Goal: Task Accomplishment & Management: Use online tool/utility

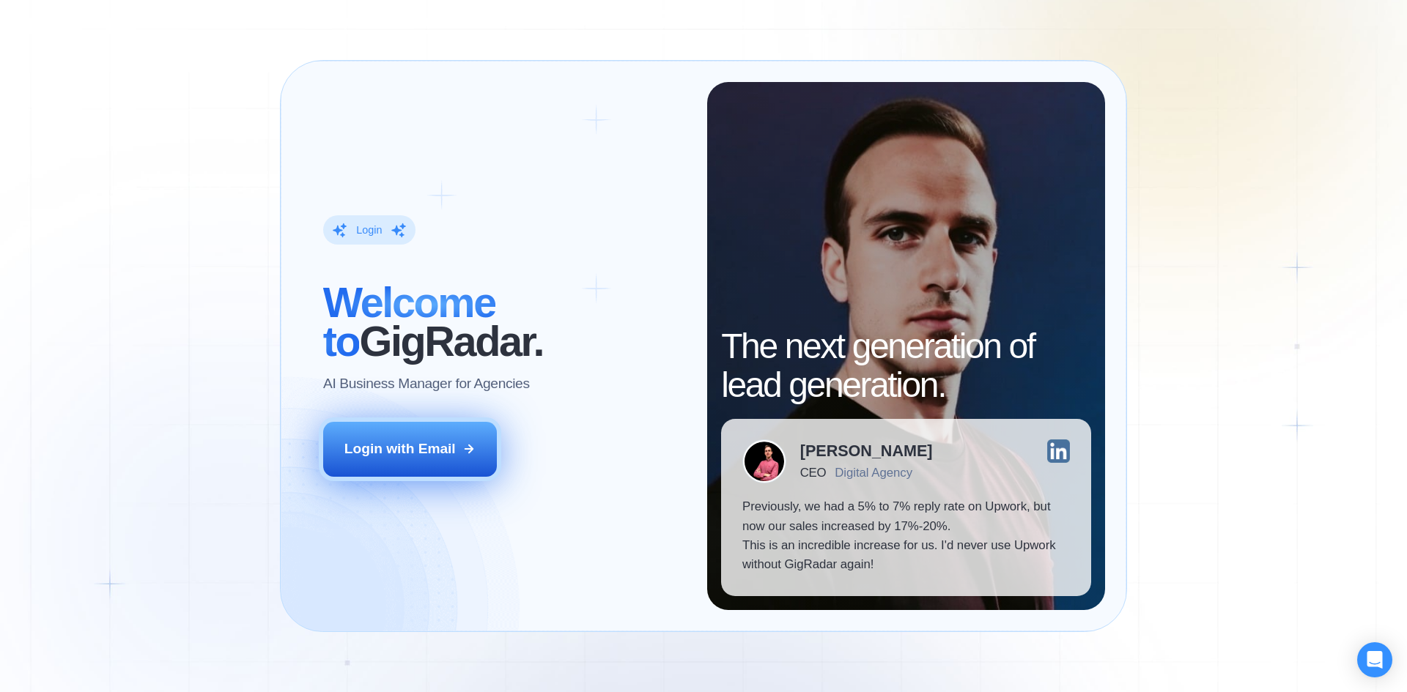
click at [434, 442] on div "Login with Email" at bounding box center [399, 449] width 111 height 19
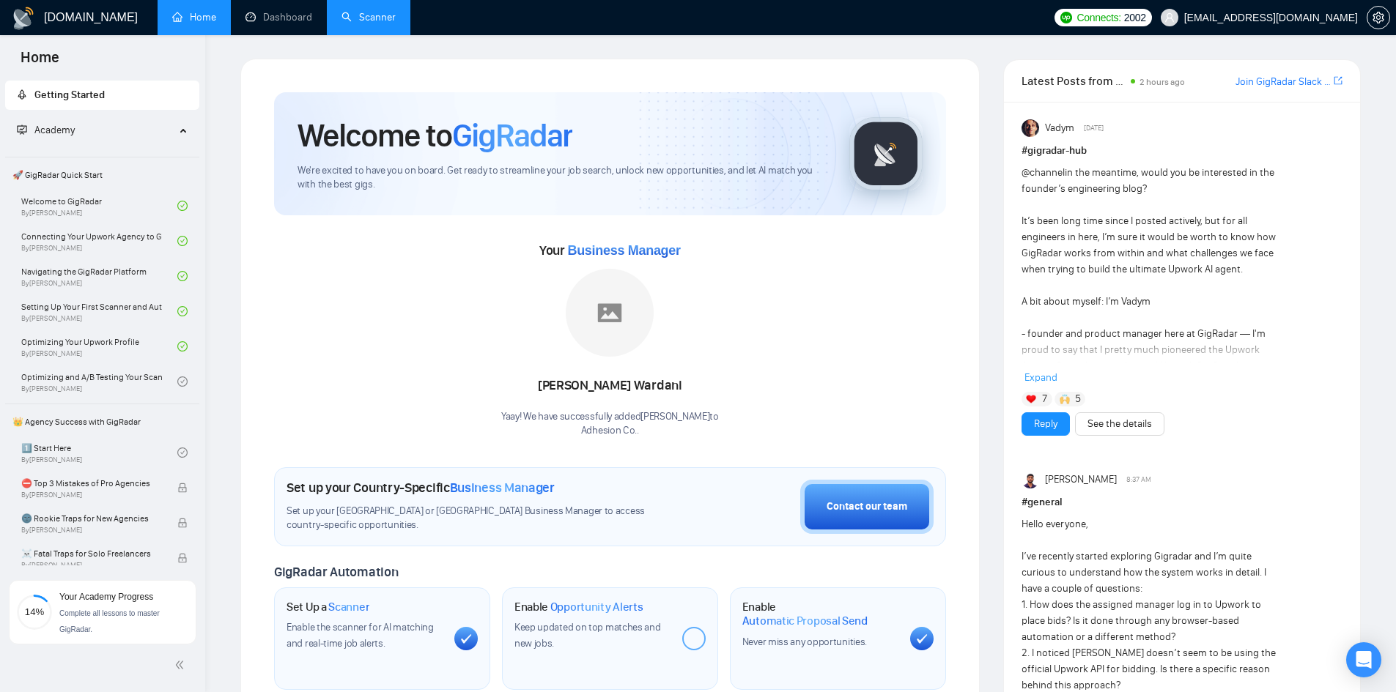
click at [371, 21] on link "Scanner" at bounding box center [368, 17] width 54 height 12
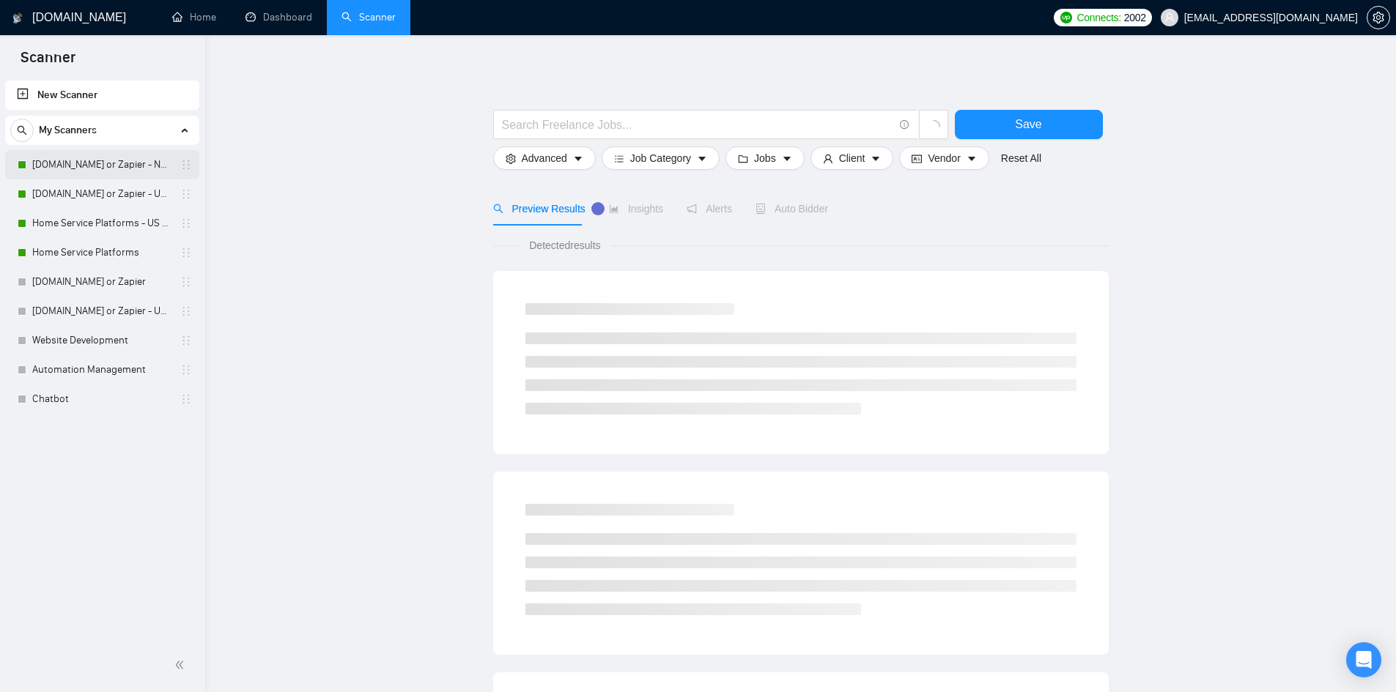
click at [104, 160] on link "[DOMAIN_NAME] or Zapier - No Budget Mentioned" at bounding box center [101, 164] width 139 height 29
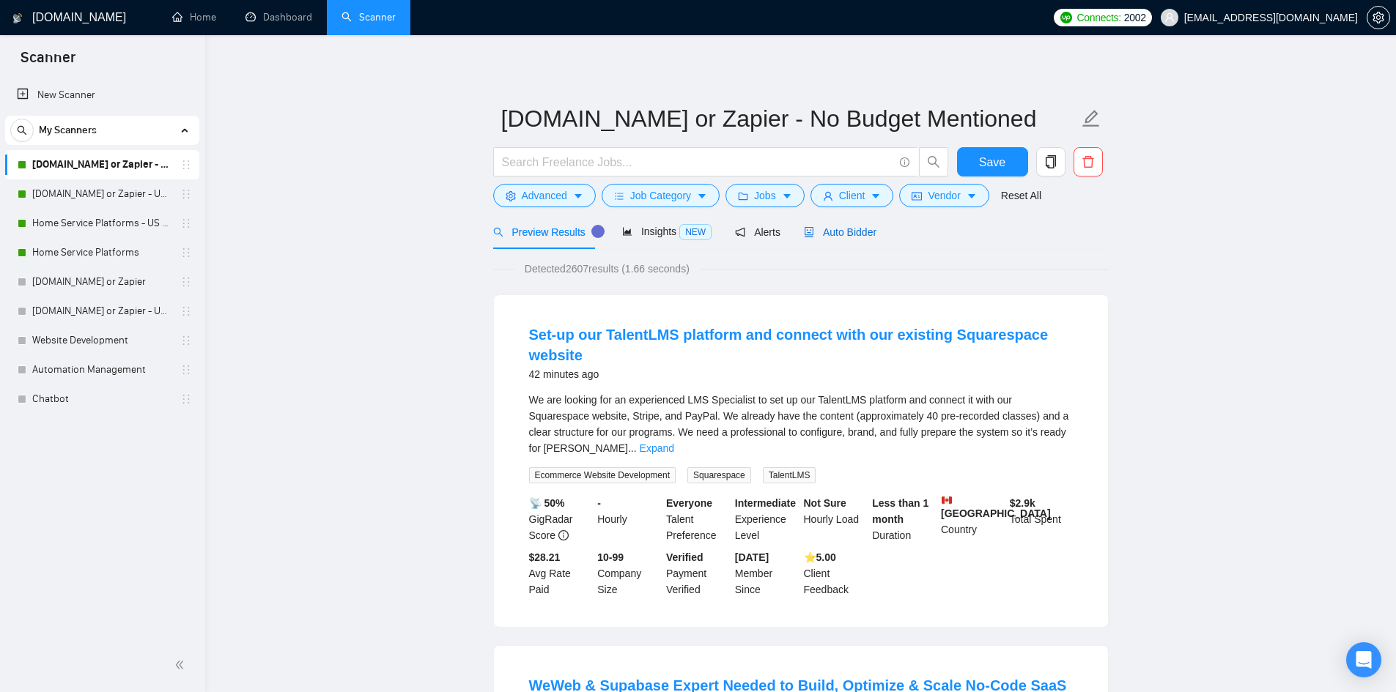
click at [842, 233] on span "Auto Bidder" at bounding box center [840, 232] width 73 height 12
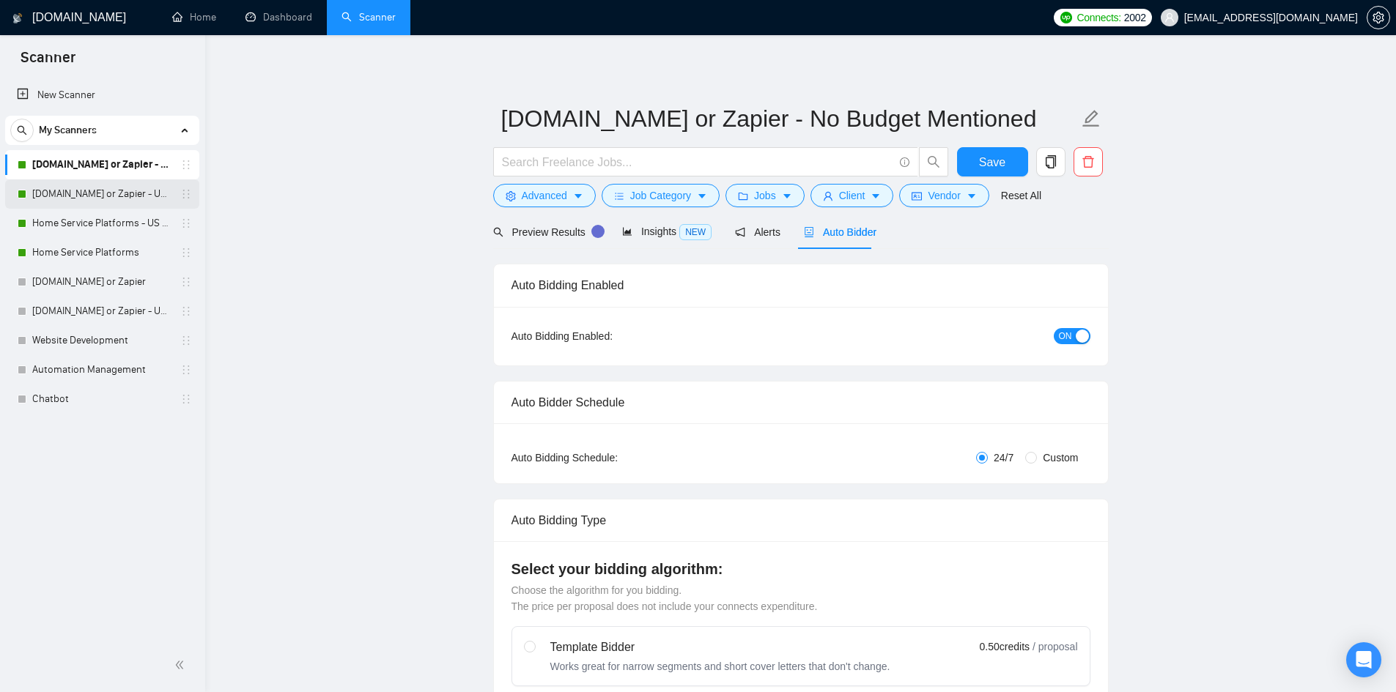
click at [127, 193] on link "[DOMAIN_NAME] or Zapier - US Only - No Budget" at bounding box center [101, 193] width 139 height 29
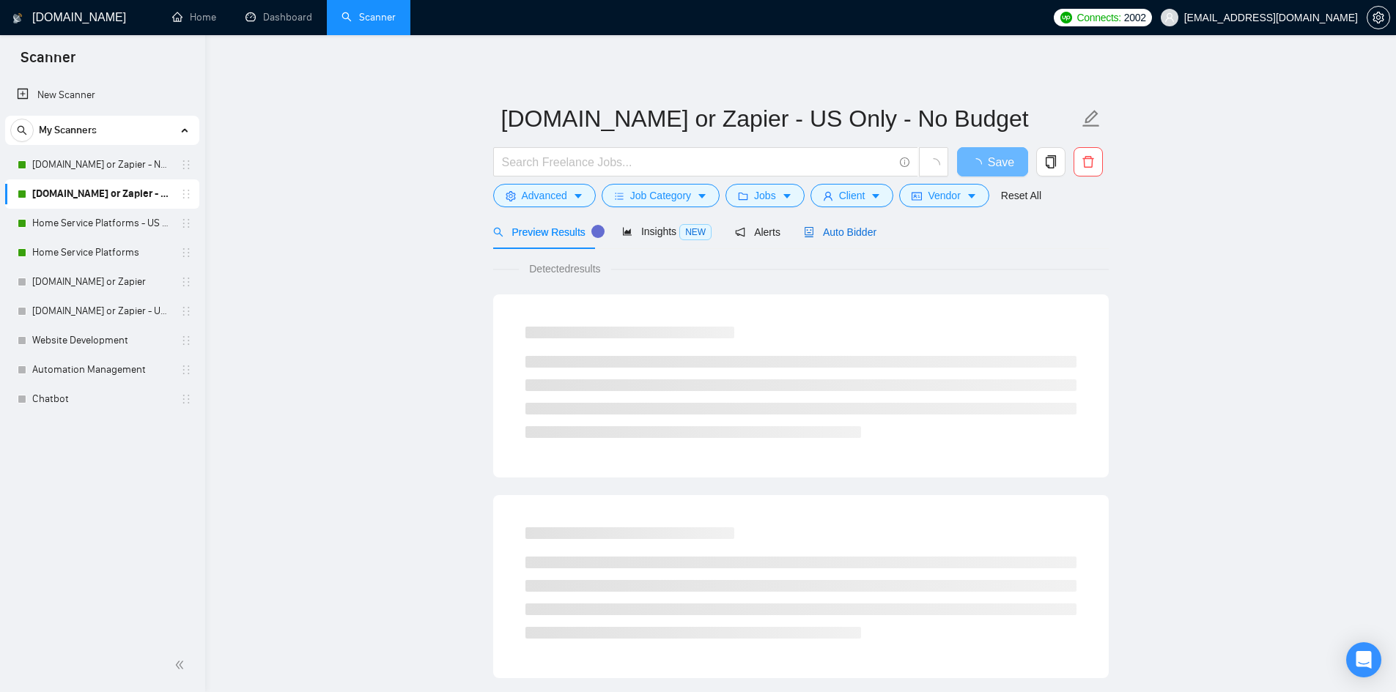
click at [850, 234] on span "Auto Bidder" at bounding box center [840, 232] width 73 height 12
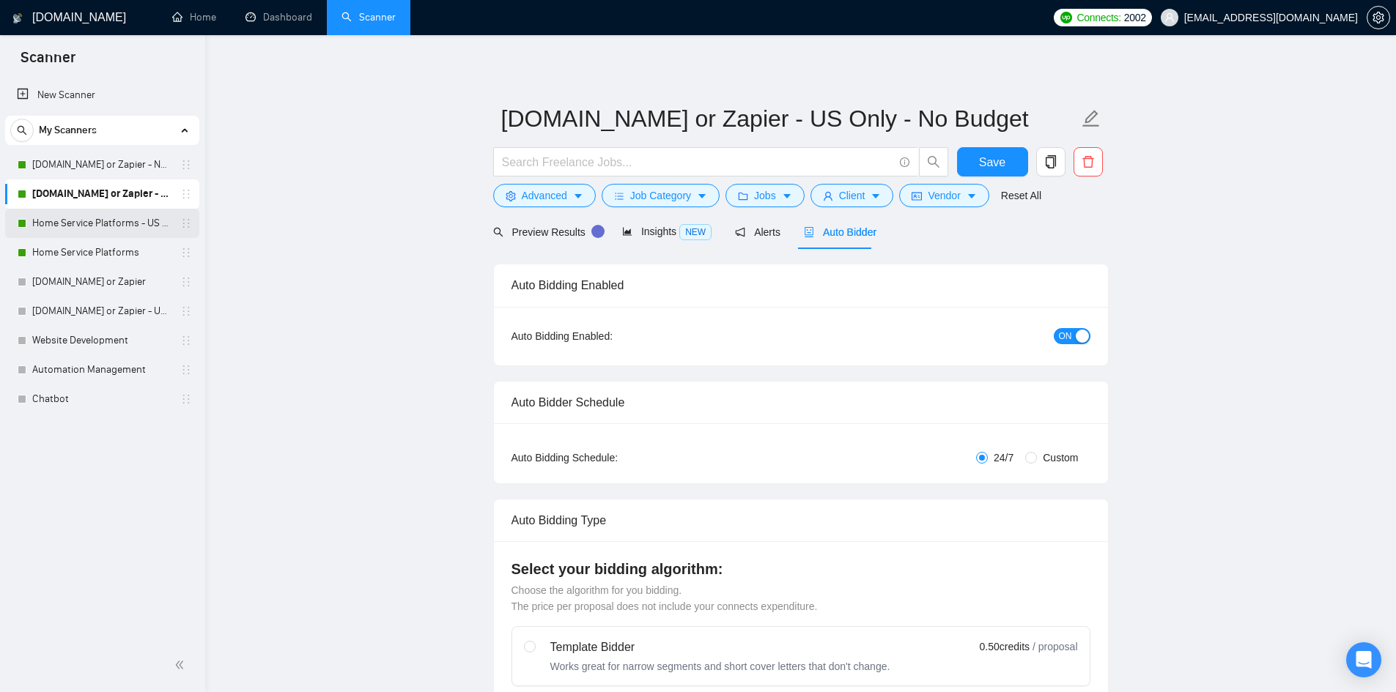
click at [111, 226] on link "Home Service Platforms - US Only" at bounding box center [101, 223] width 139 height 29
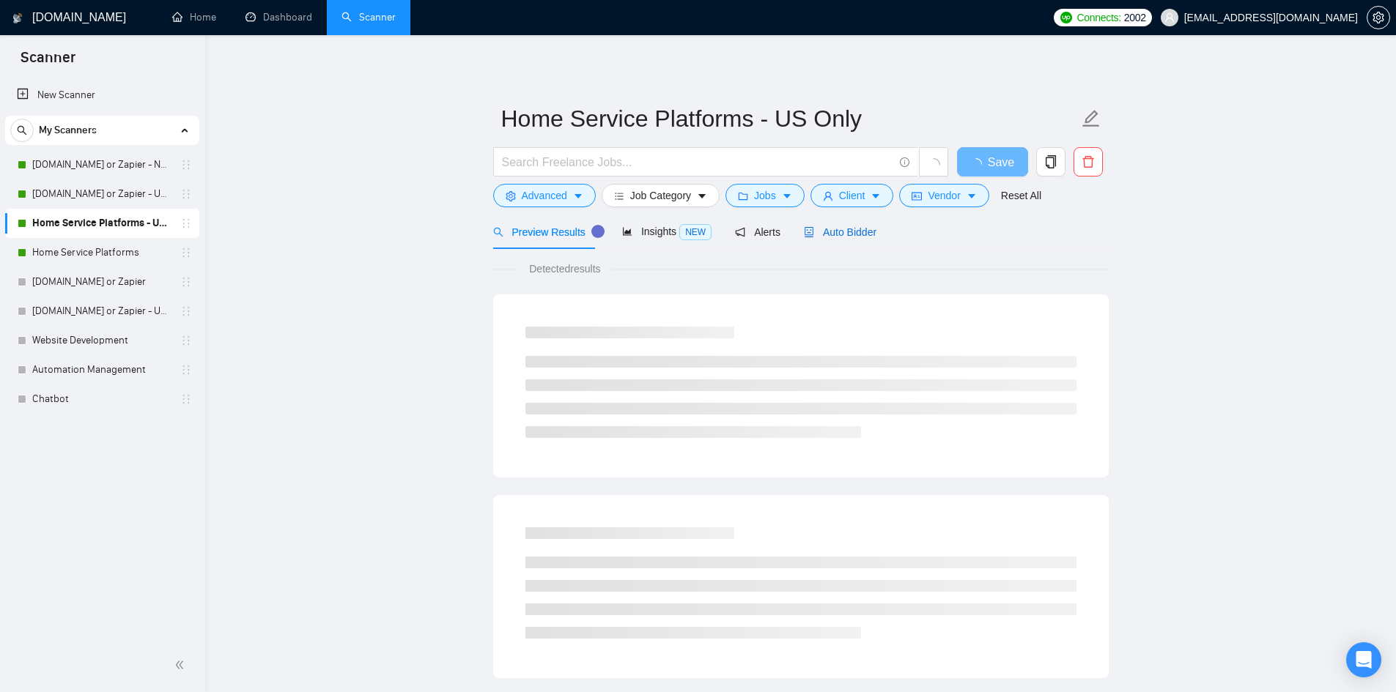
click at [848, 230] on span "Auto Bidder" at bounding box center [840, 232] width 73 height 12
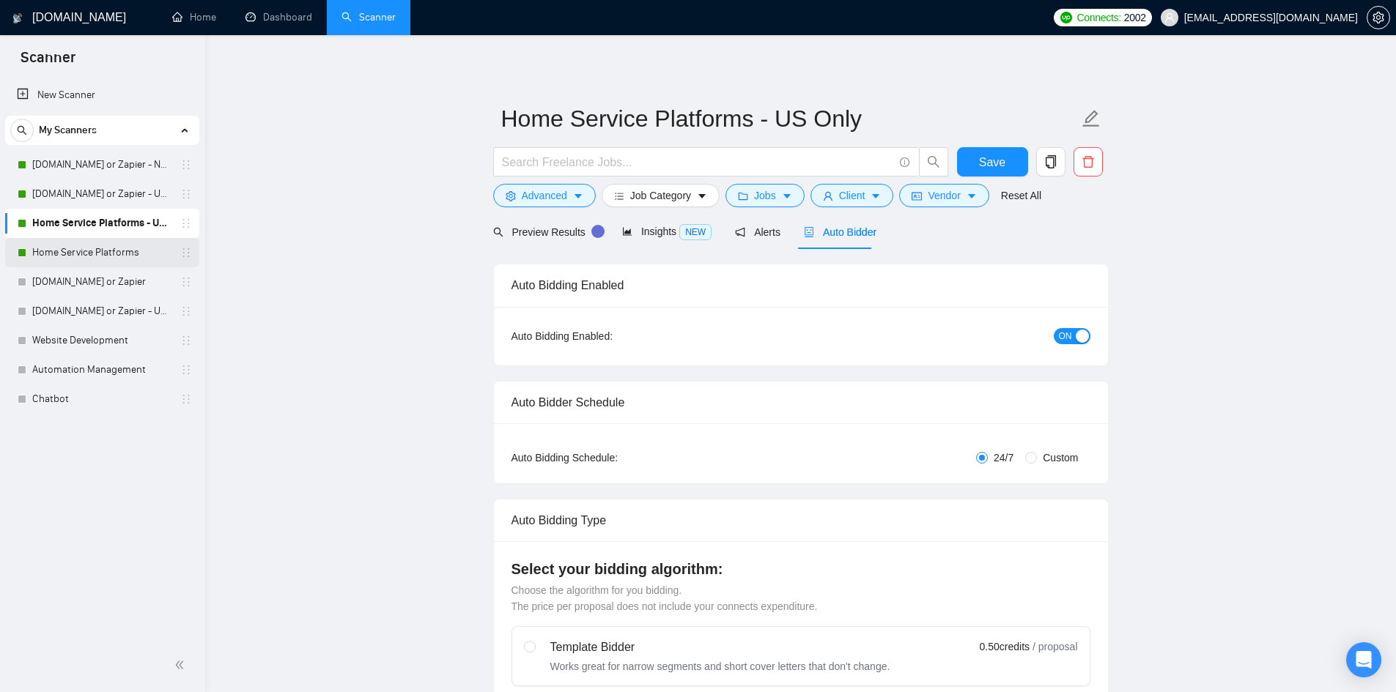
click at [89, 251] on link "Home Service Platforms" at bounding box center [101, 252] width 139 height 29
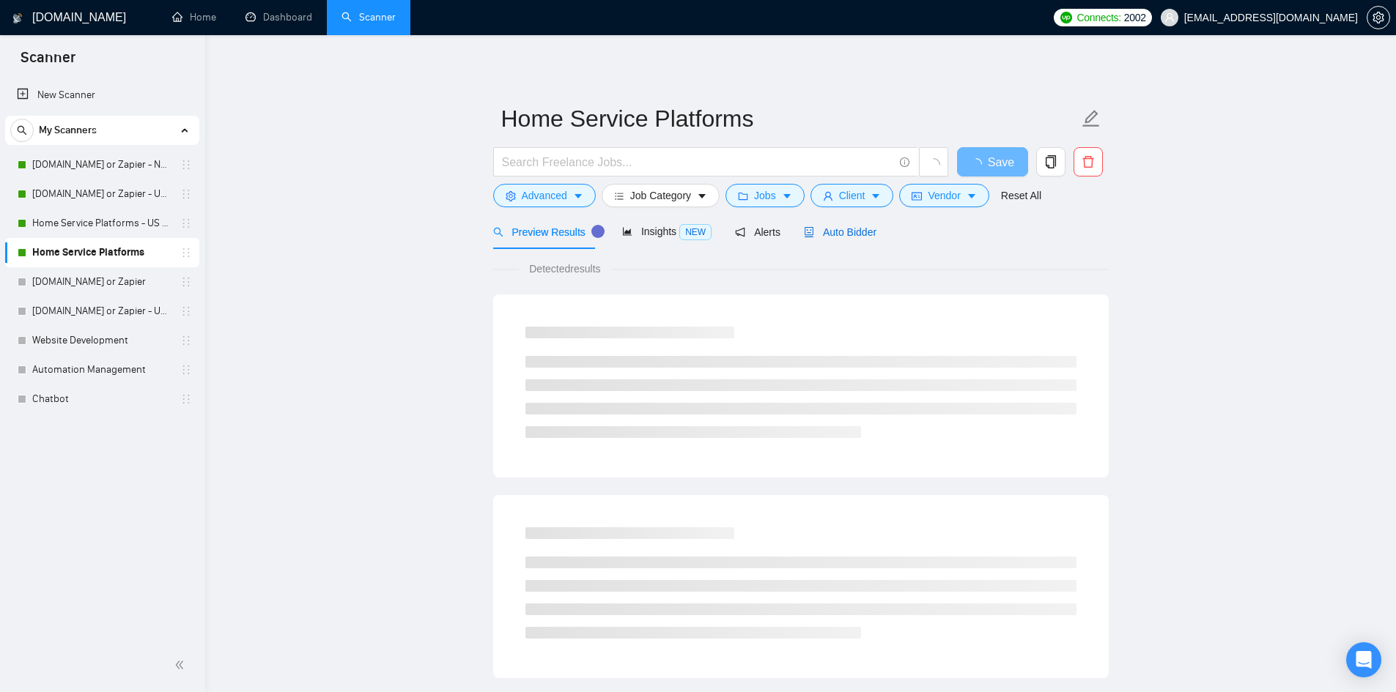
click at [837, 233] on span "Auto Bidder" at bounding box center [840, 232] width 73 height 12
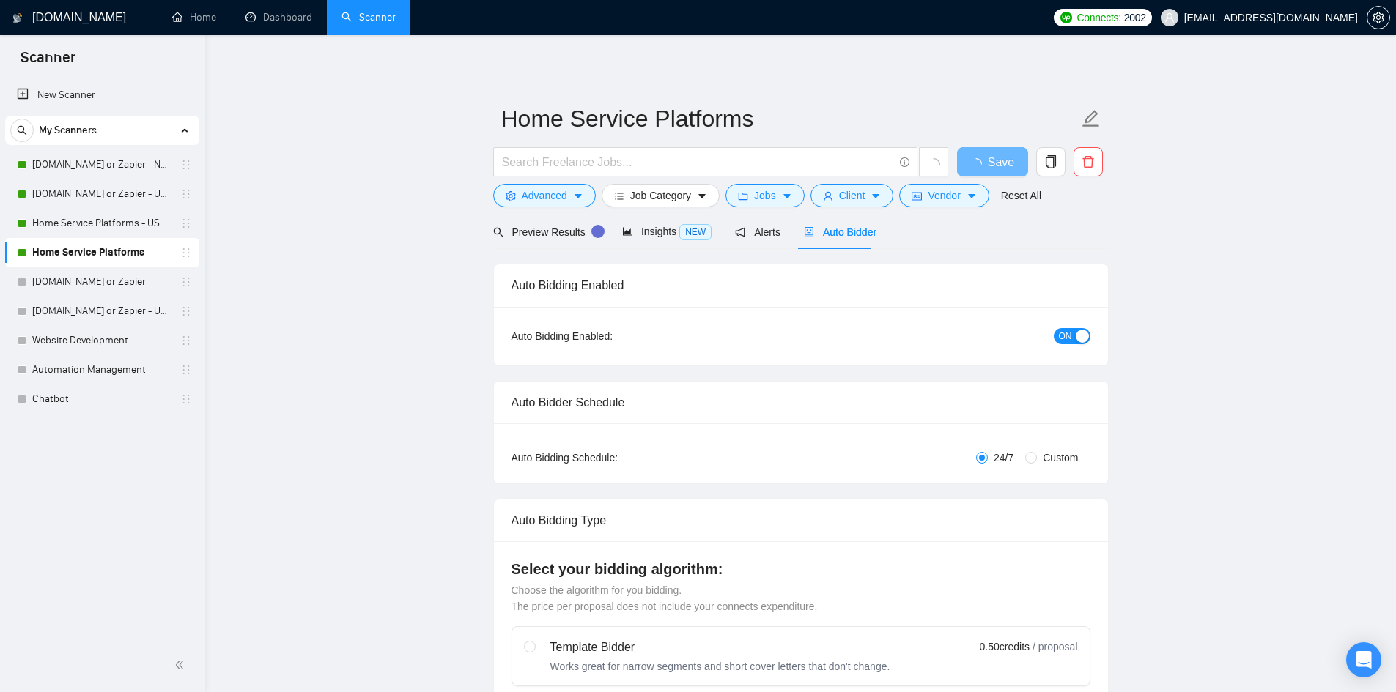
checkbox input "true"
click at [273, 15] on link "Dashboard" at bounding box center [278, 17] width 67 height 12
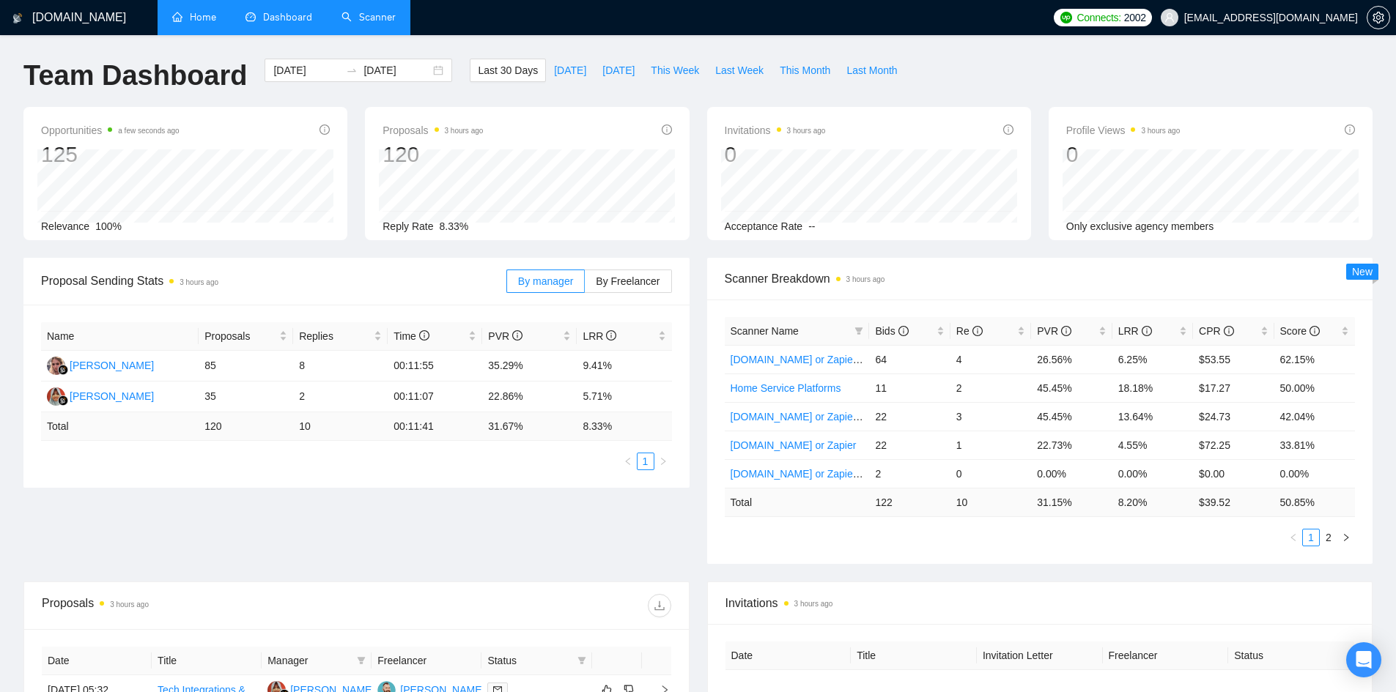
click at [187, 18] on link "Home" at bounding box center [194, 17] width 44 height 12
